Goal: Task Accomplishment & Management: Manage account settings

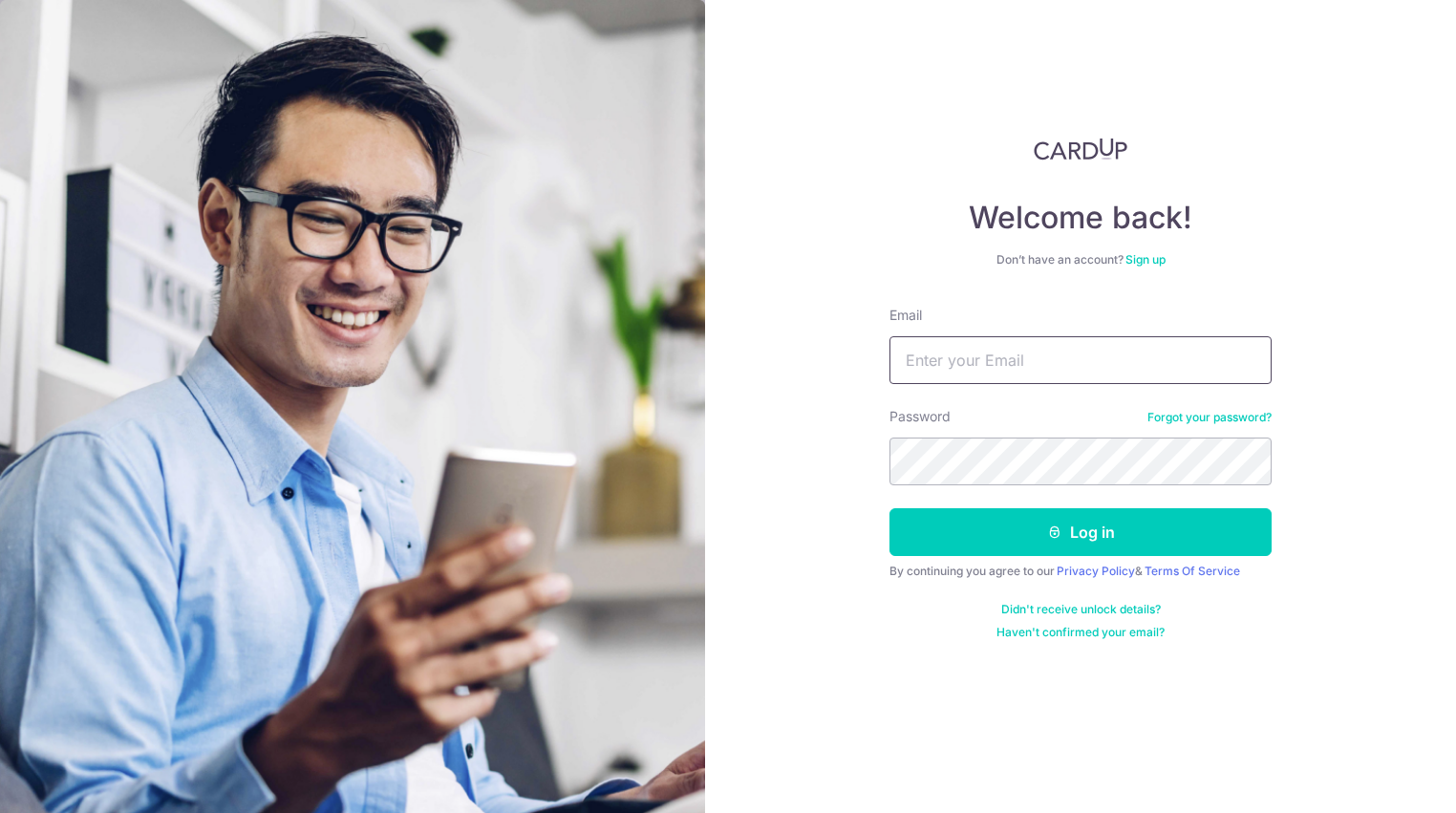
click at [1123, 366] on input "Email" at bounding box center [1081, 360] width 382 height 47
type input "[EMAIL_ADDRESS][DOMAIN_NAME]"
click at [890, 508] on button "Log in" at bounding box center [1081, 532] width 382 height 47
